Goal: Transaction & Acquisition: Book appointment/travel/reservation

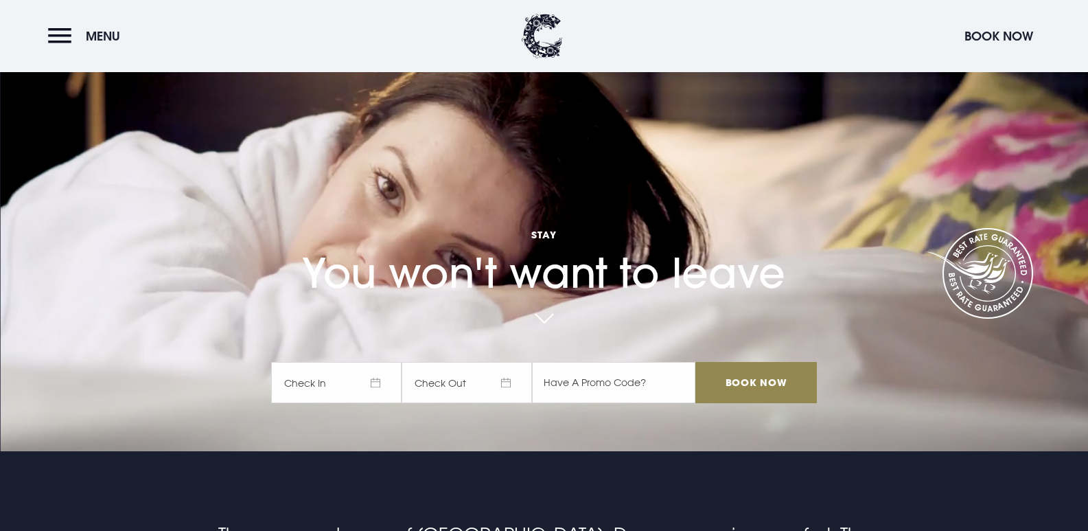
scroll to position [206, 0]
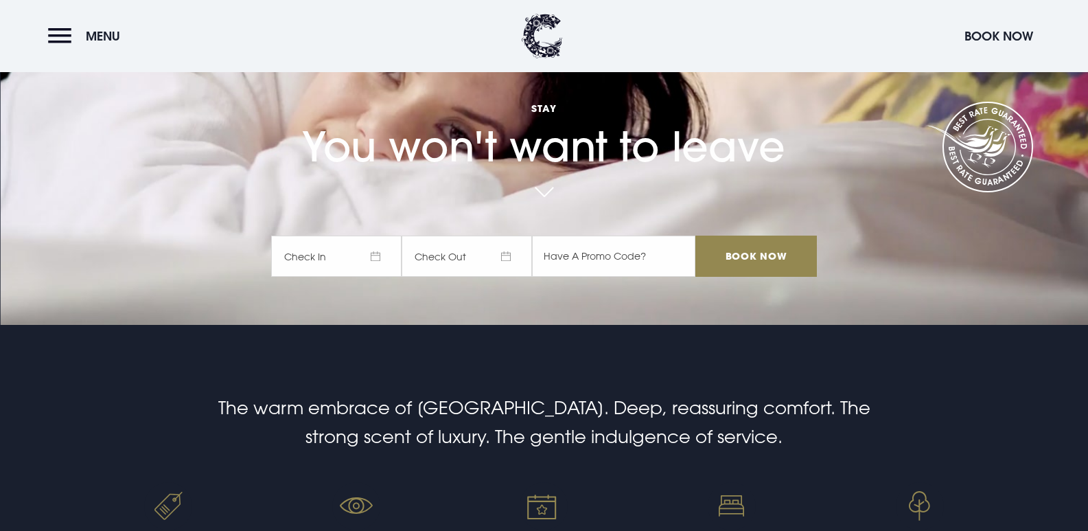
click at [380, 255] on span "Check In" at bounding box center [336, 255] width 130 height 41
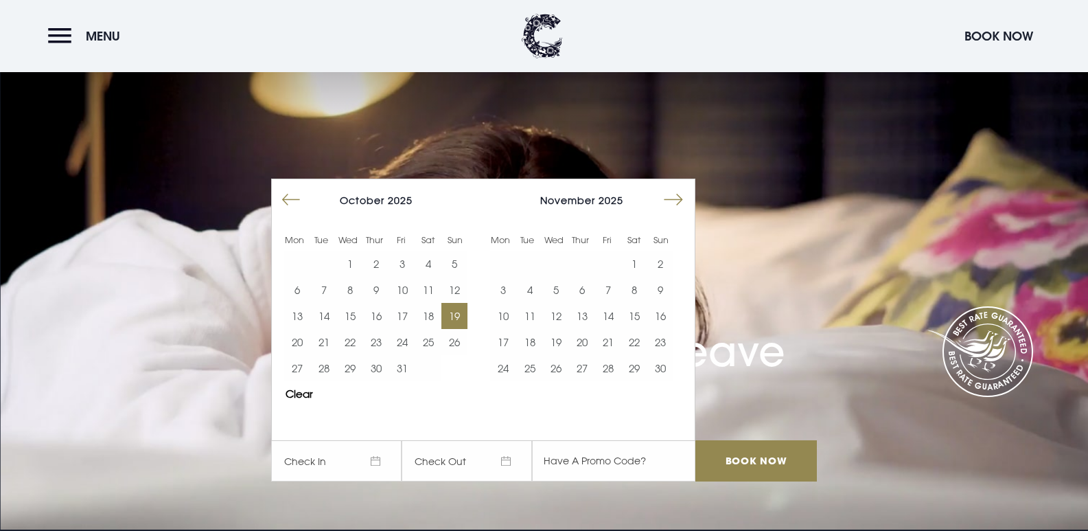
scroll to position [0, 0]
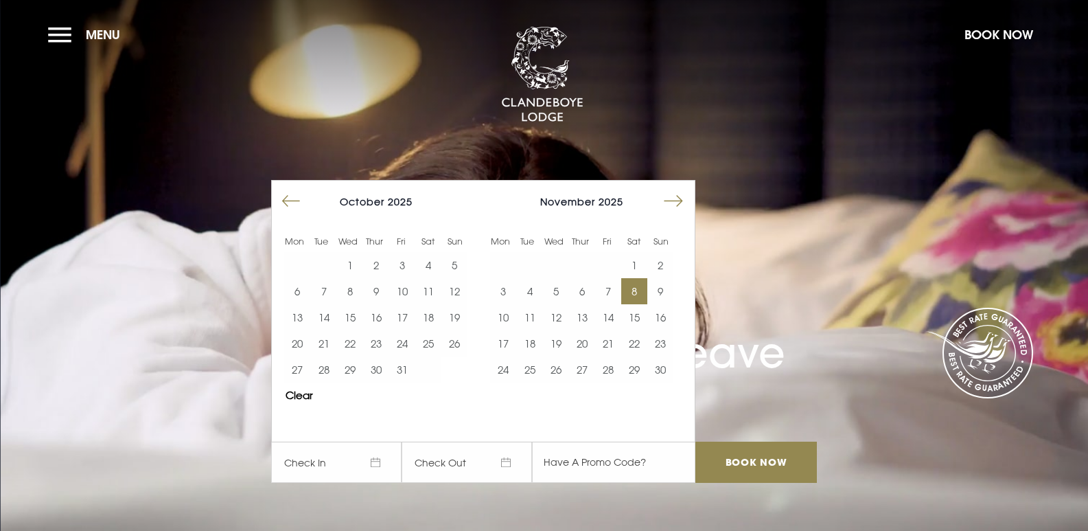
click at [635, 287] on button "8" at bounding box center [634, 291] width 26 height 26
click at [664, 284] on button "9" at bounding box center [660, 291] width 26 height 26
click at [745, 458] on input "Book Now" at bounding box center [755, 461] width 121 height 41
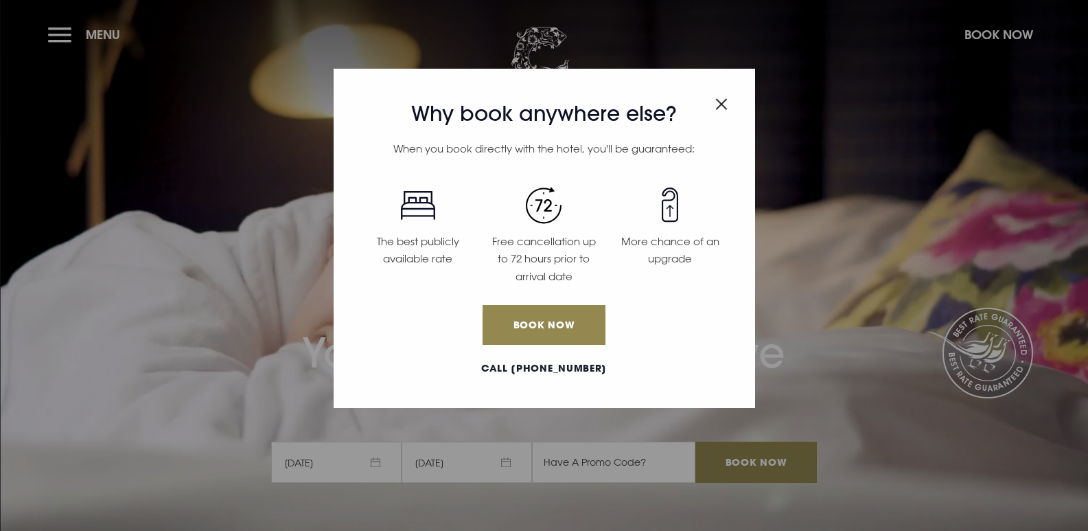
click at [720, 100] on img "Close modal" at bounding box center [721, 104] width 12 height 12
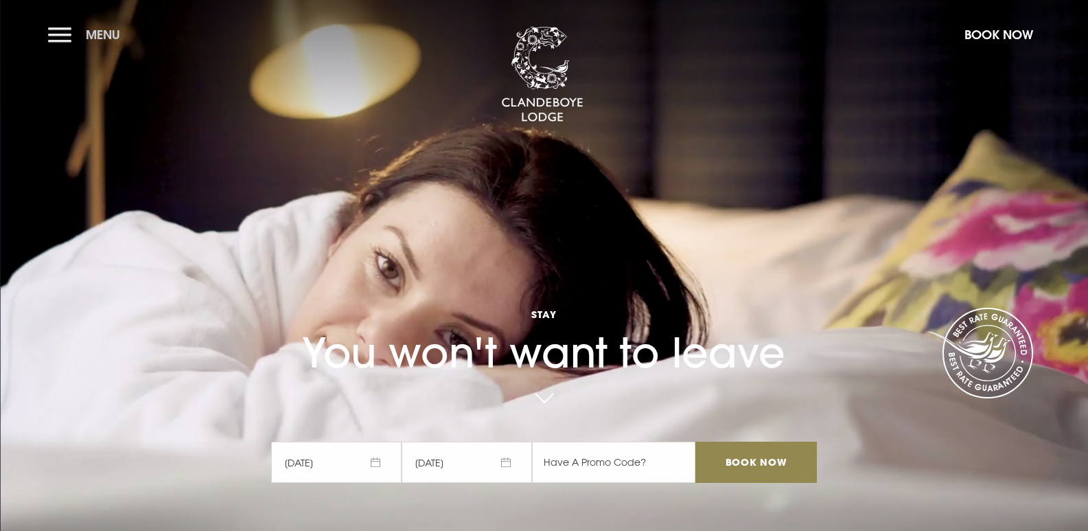
click at [57, 36] on button "Menu" at bounding box center [87, 35] width 79 height 30
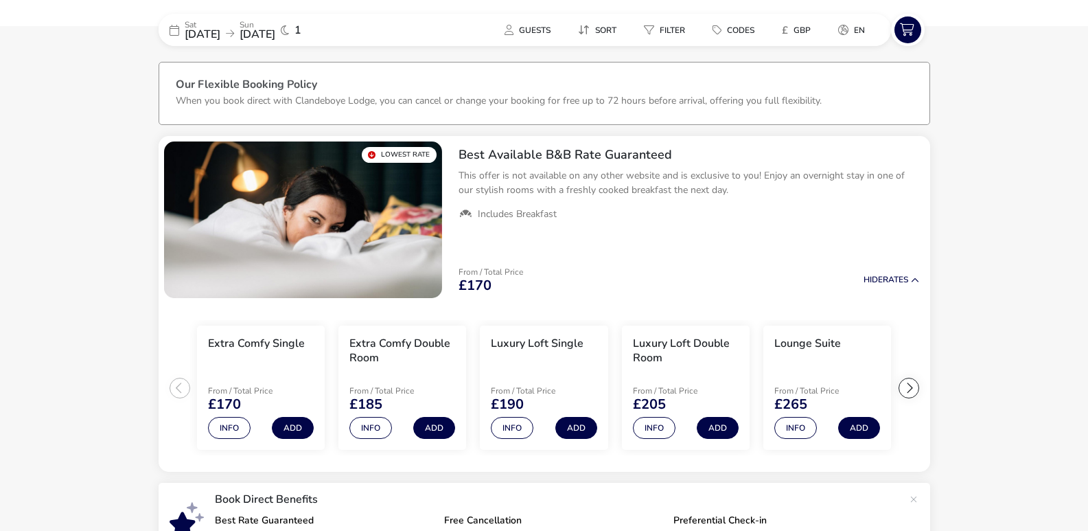
scroll to position [25, 0]
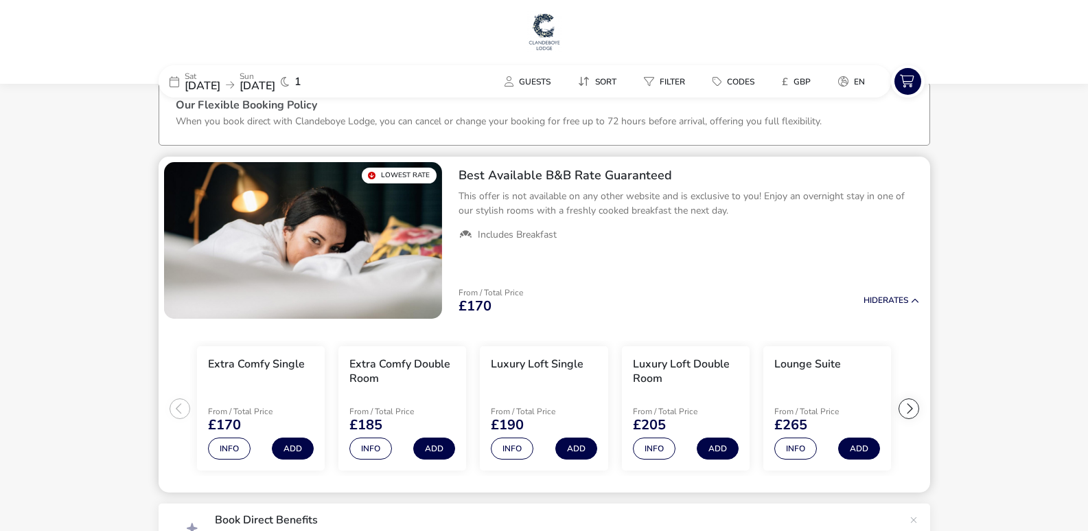
click at [907, 406] on div at bounding box center [908, 408] width 21 height 21
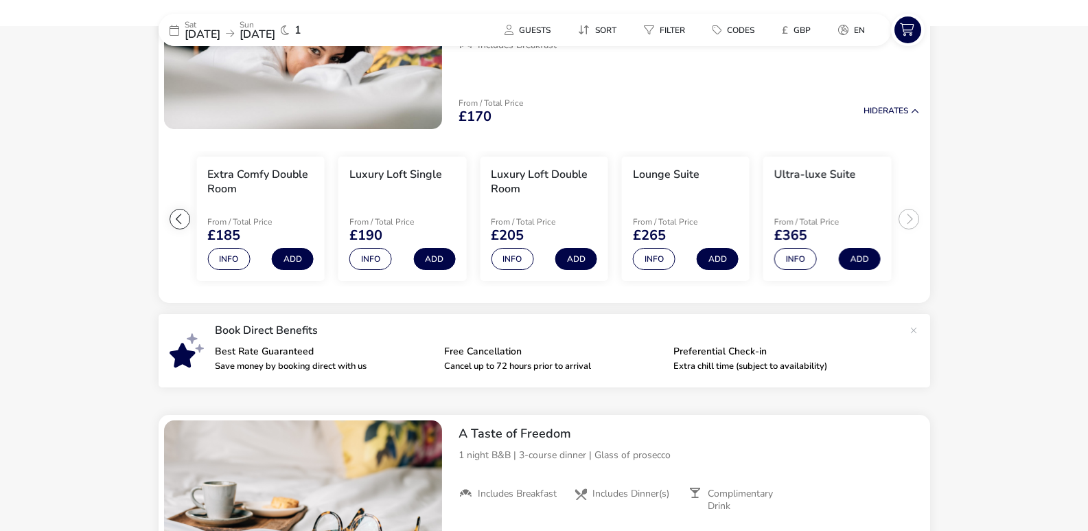
scroll to position [231, 0]
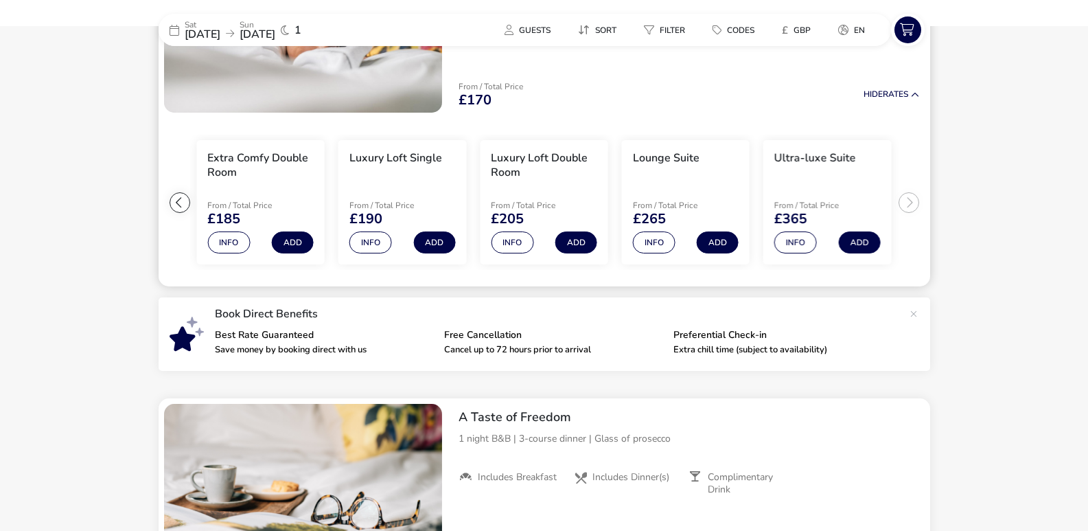
click at [913, 200] on ul "Extra Comfy Single From / Total Price £170 Info Add Extra Comfy Double Room Fro…" at bounding box center [544, 202] width 771 height 169
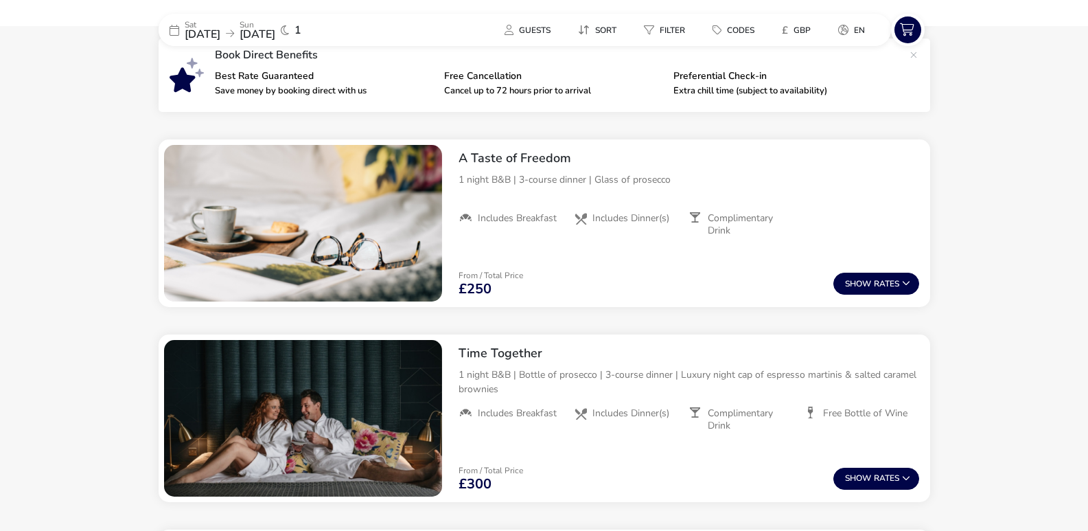
scroll to position [506, 0]
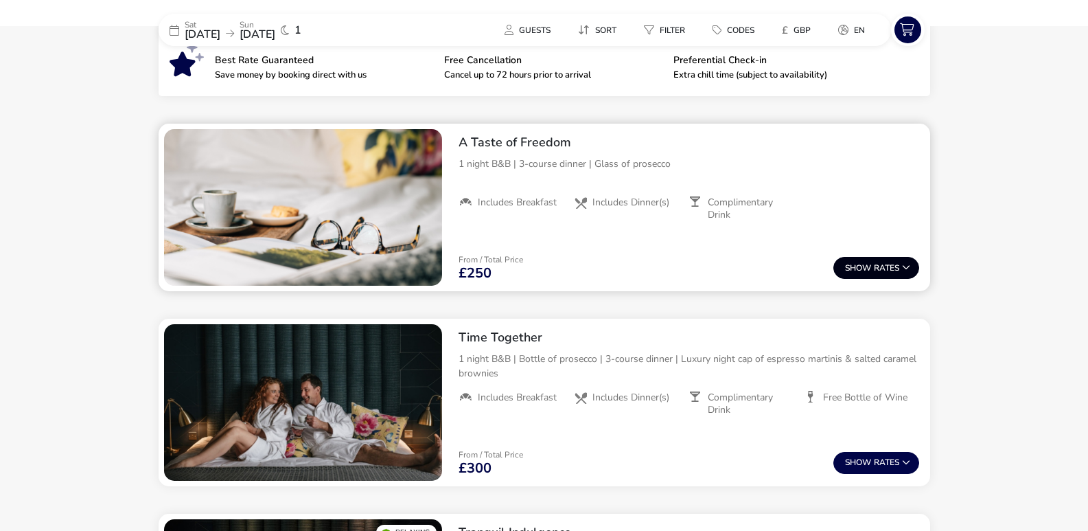
click at [899, 262] on button "Show Rates" at bounding box center [876, 268] width 86 height 22
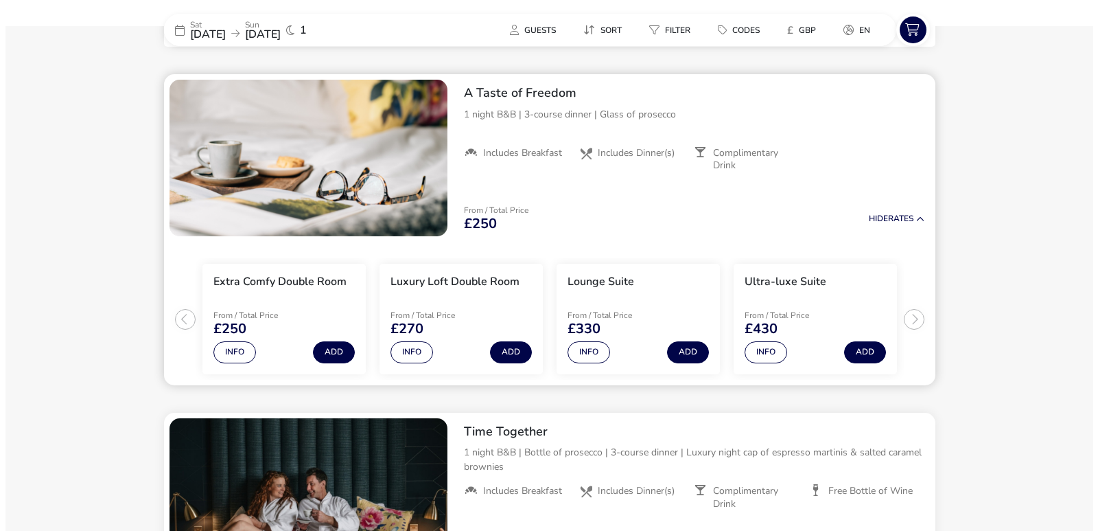
scroll to position [561, 0]
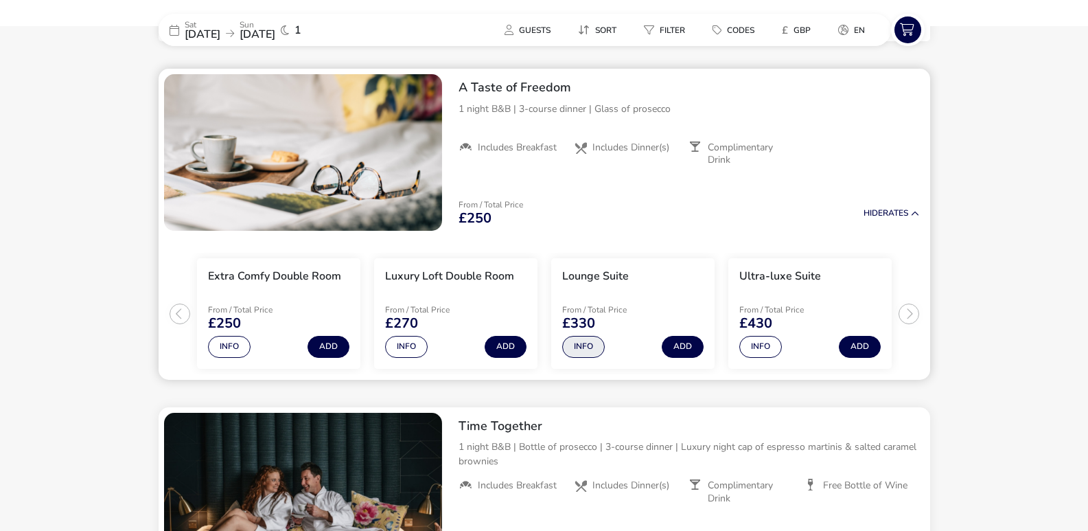
click at [587, 342] on button "Info" at bounding box center [583, 347] width 43 height 22
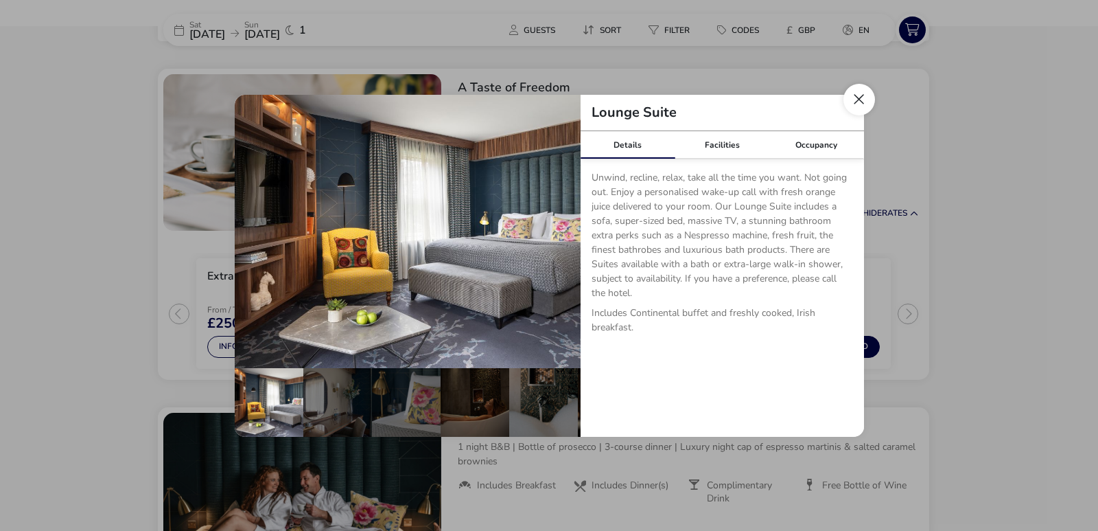
click at [863, 96] on button "Close dialog" at bounding box center [859, 100] width 32 height 32
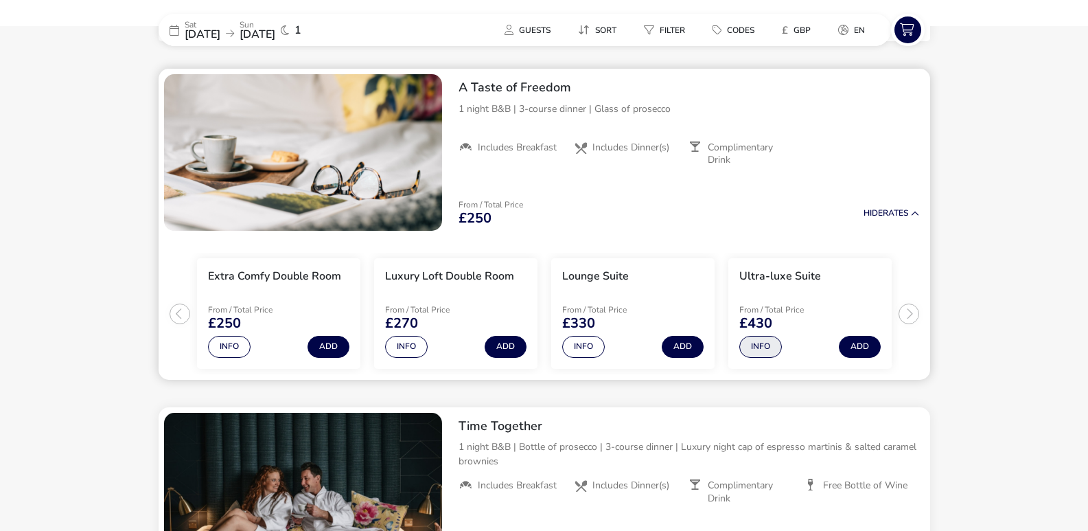
click at [758, 343] on button "Info" at bounding box center [760, 347] width 43 height 22
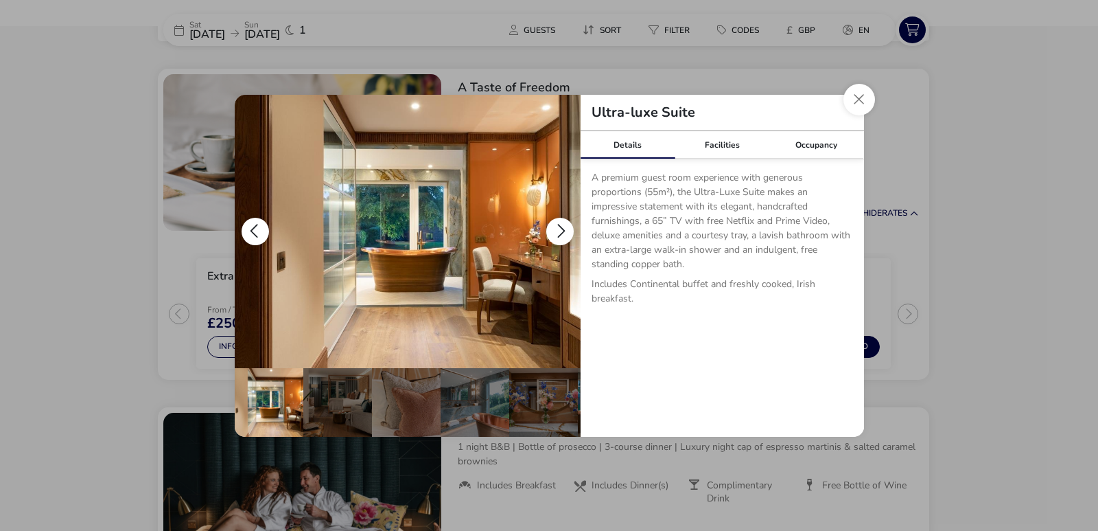
click at [564, 223] on button "details" at bounding box center [559, 231] width 27 height 27
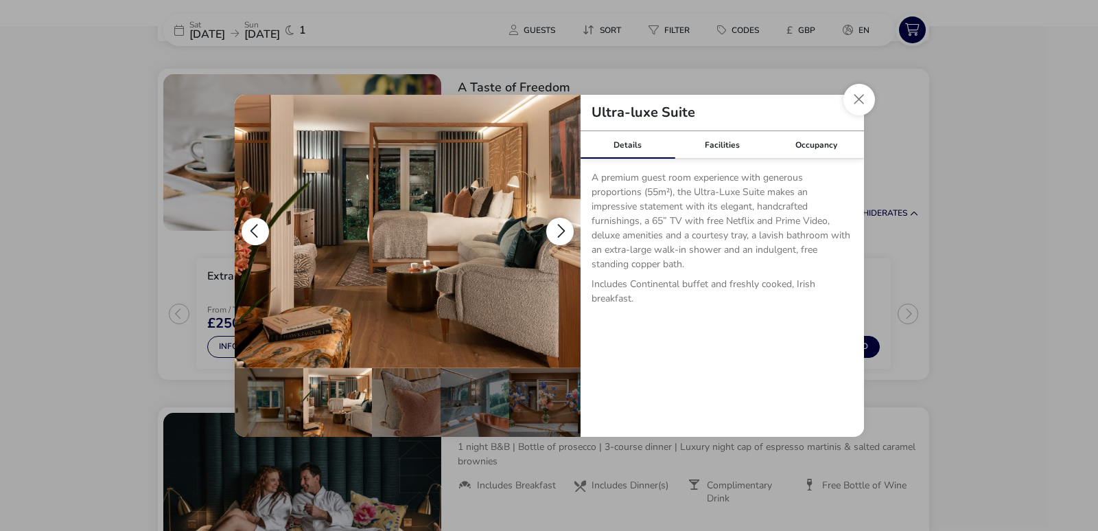
click at [562, 222] on button "details" at bounding box center [559, 231] width 27 height 27
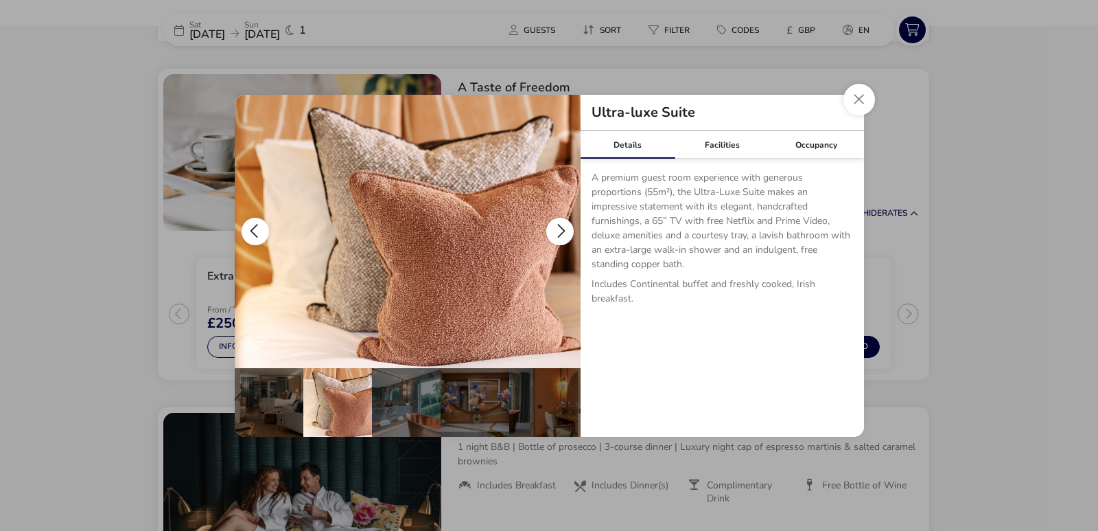
click at [562, 222] on button "details" at bounding box center [559, 231] width 27 height 27
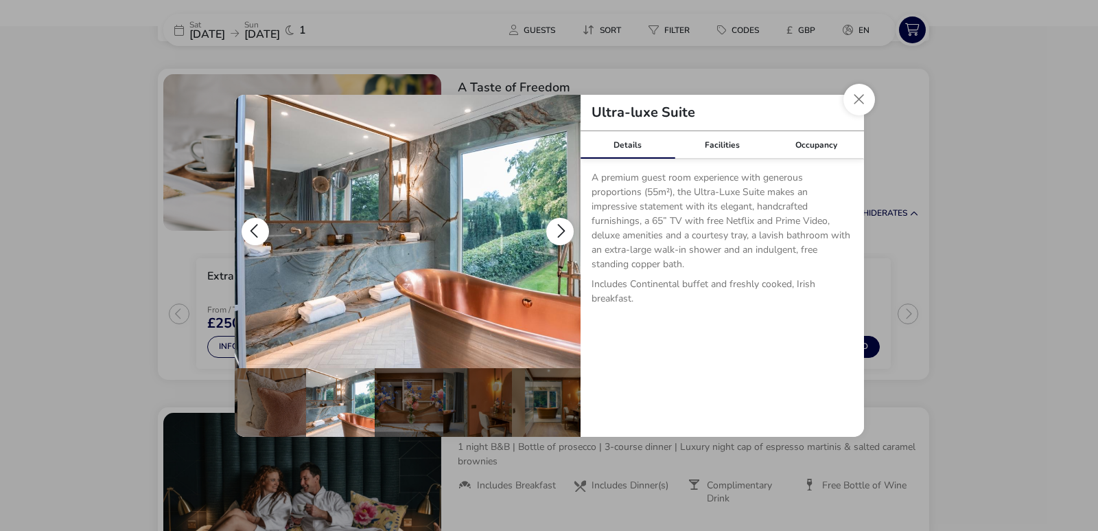
click at [566, 226] on button "details" at bounding box center [559, 231] width 27 height 27
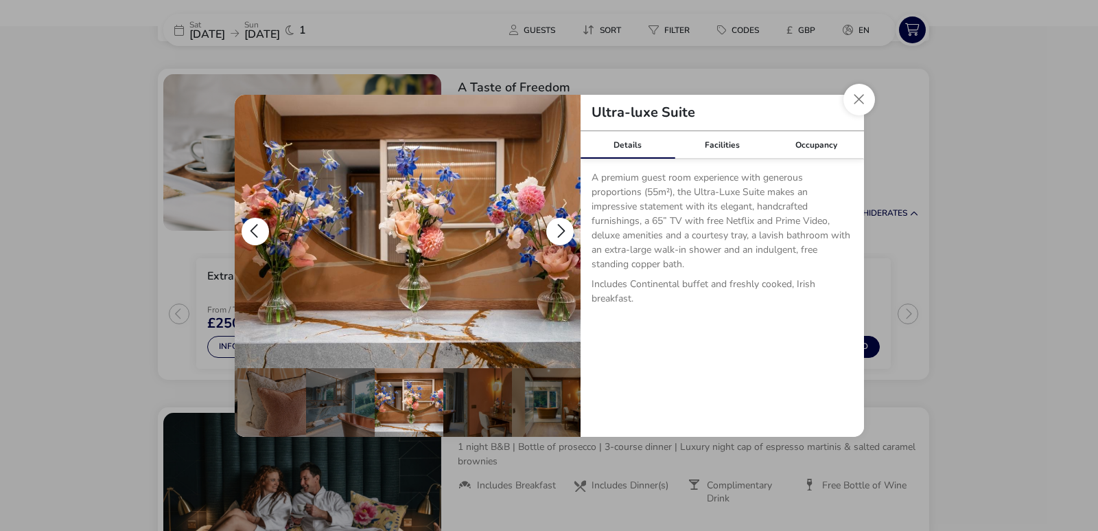
click at [562, 220] on button "details" at bounding box center [559, 231] width 27 height 27
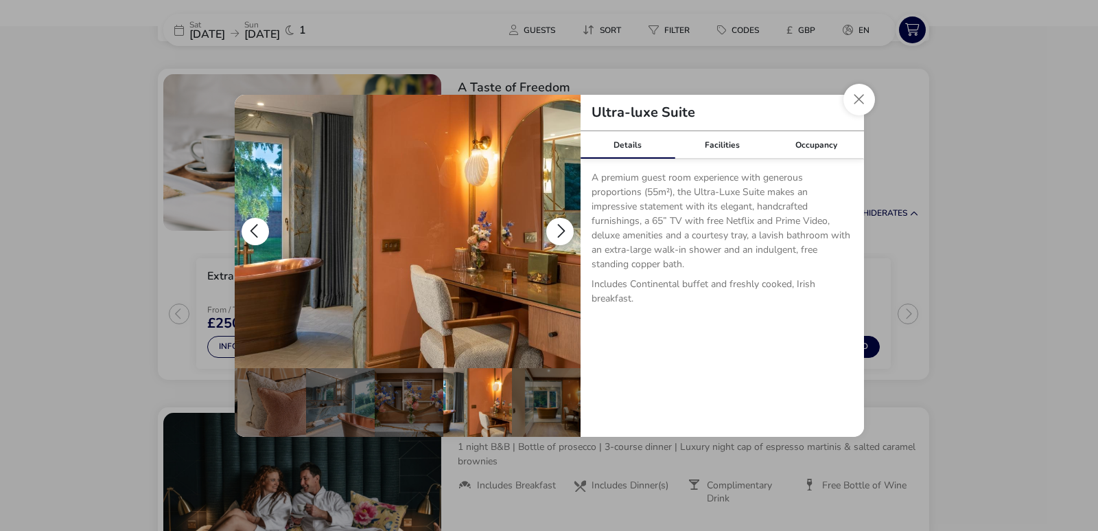
click at [562, 220] on button "details" at bounding box center [559, 231] width 27 height 27
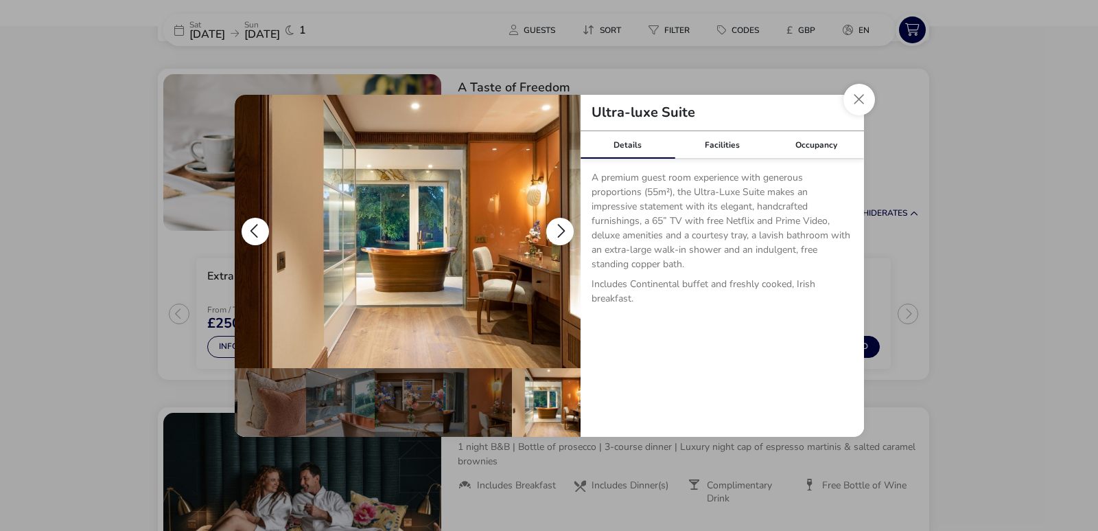
click at [562, 220] on button "details" at bounding box center [559, 231] width 27 height 27
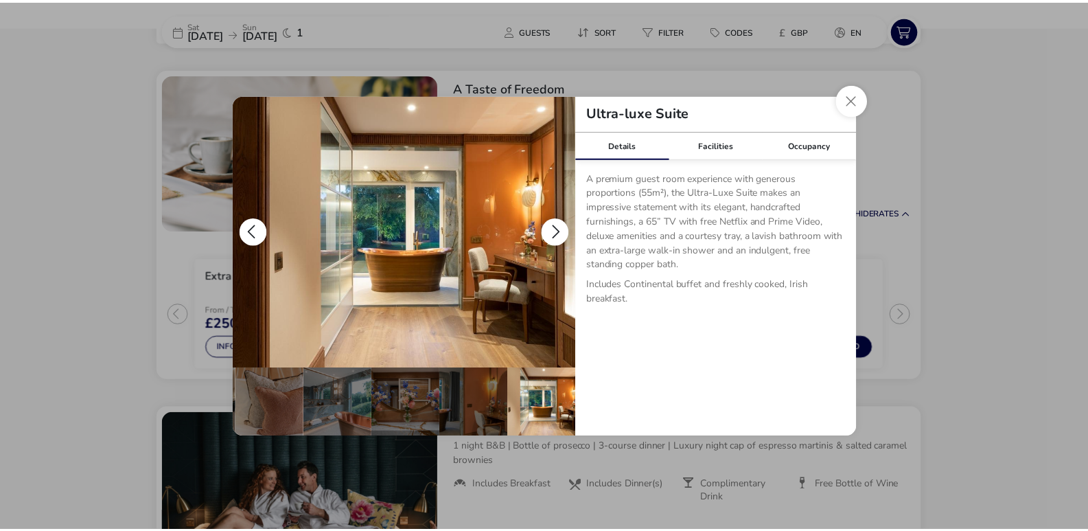
scroll to position [0, 0]
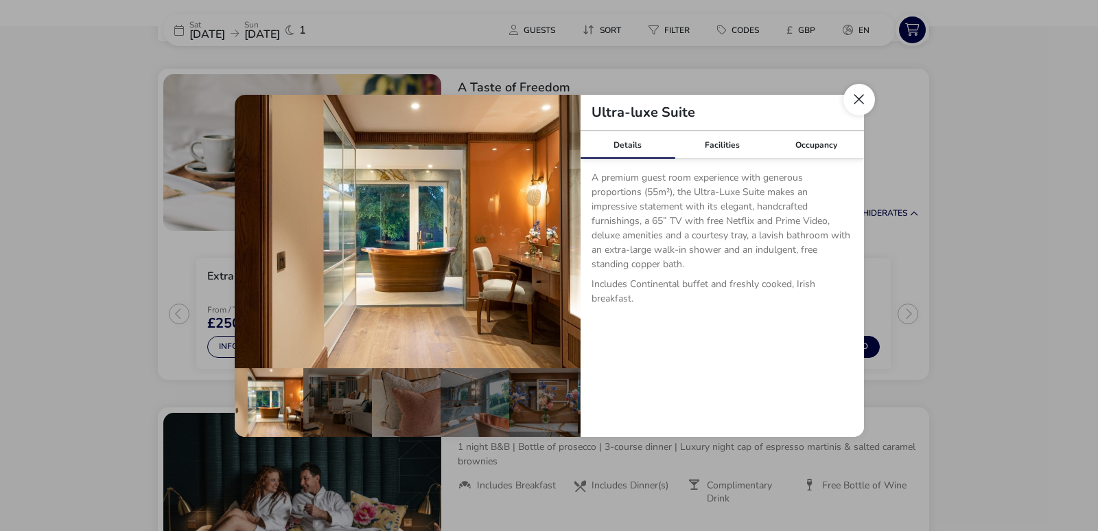
click at [859, 97] on button "Close dialog" at bounding box center [859, 100] width 32 height 32
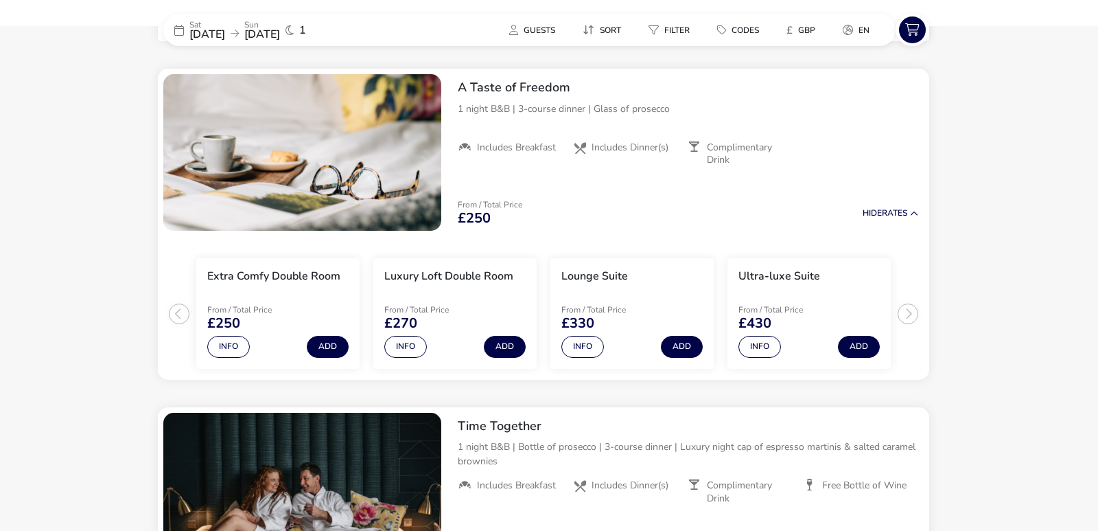
click at [859, 97] on div "Ultra-luxe Suite Details Facilities Occupancy A premium guest room experience w…" at bounding box center [549, 265] width 1098 height 531
